Goal: Transaction & Acquisition: Subscribe to service/newsletter

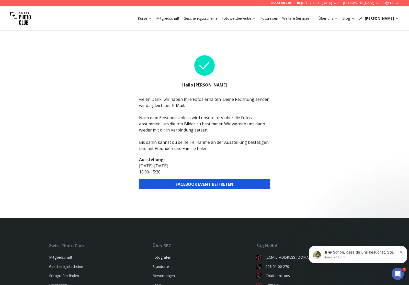
click at [394, 20] on div "[PERSON_NAME]" at bounding box center [379, 18] width 40 height 5
click at [388, 18] on div "[PERSON_NAME]" at bounding box center [379, 18] width 40 height 5
click at [392, 17] on div "[PERSON_NAME]" at bounding box center [379, 18] width 40 height 5
click at [398, 19] on icon at bounding box center [397, 18] width 2 height 1
click at [385, 19] on div "[PERSON_NAME]" at bounding box center [379, 18] width 40 height 5
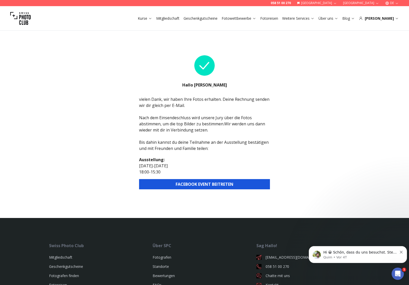
click at [180, 18] on link "Mitgliedschaft" at bounding box center [167, 18] width 23 height 5
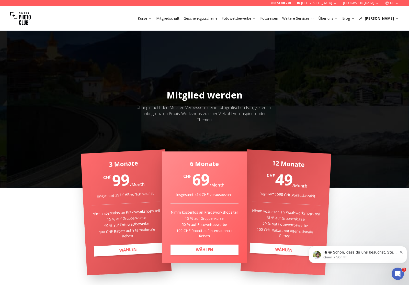
click at [387, 19] on div "[PERSON_NAME]" at bounding box center [379, 18] width 40 height 5
click at [395, 18] on icon at bounding box center [397, 18] width 4 height 4
click at [363, 18] on icon at bounding box center [361, 18] width 4 height 4
click at [392, 21] on div "[PERSON_NAME]" at bounding box center [379, 18] width 40 height 5
click at [403, 19] on div "Kurse Mitgliedschaft Geschenkgutscheine Fotowettbewerbe Fotoreisen Weitere Serv…" at bounding box center [204, 18] width 409 height 25
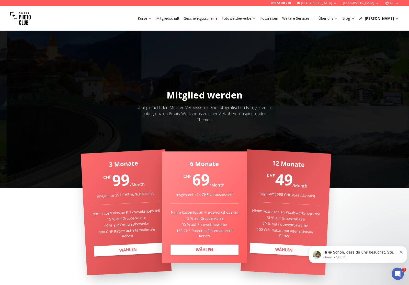
click at [399, 20] on div "Kurse Mitgliedschaft Geschenkgutscheine Fotowettbewerbe Fotoreisen Weitere Serv…" at bounding box center [204, 18] width 409 height 25
click at [396, 20] on icon at bounding box center [397, 18] width 4 height 4
click at [387, 19] on div "[PERSON_NAME]" at bounding box center [379, 18] width 40 height 5
